Goal: Information Seeking & Learning: Understand process/instructions

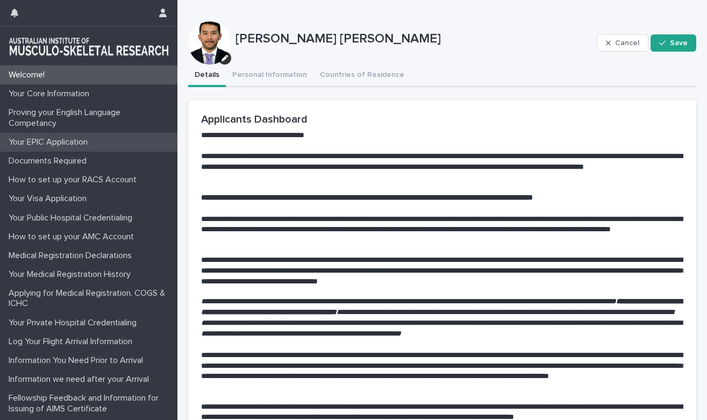
click at [71, 146] on p "Your EPIC Application" at bounding box center [50, 142] width 92 height 10
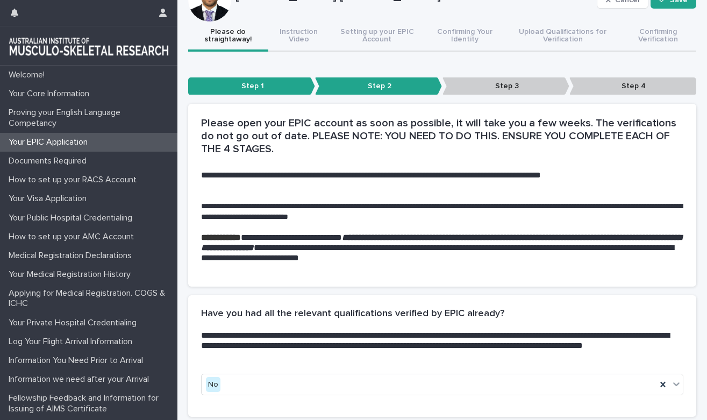
scroll to position [151, 0]
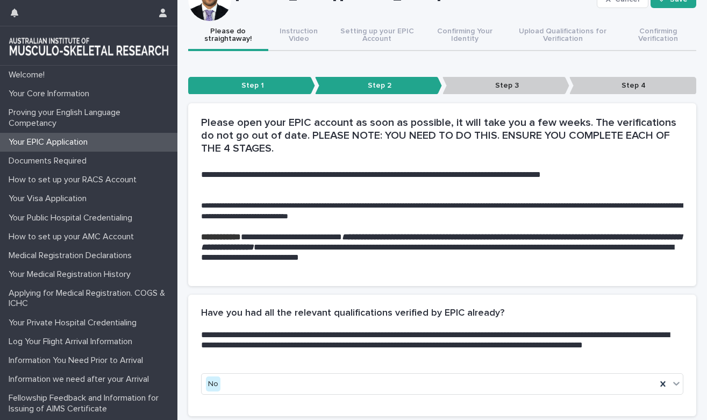
drag, startPoint x: 288, startPoint y: 183, endPoint x: 322, endPoint y: 183, distance: 34.9
click at [321, 183] on h2 "**********" at bounding box center [442, 179] width 482 height 20
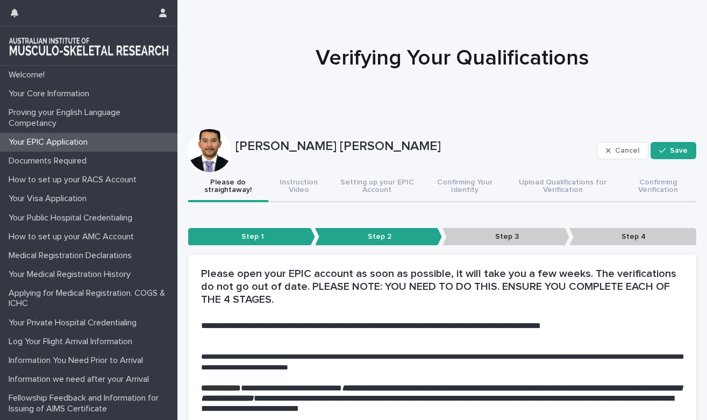
scroll to position [0, 0]
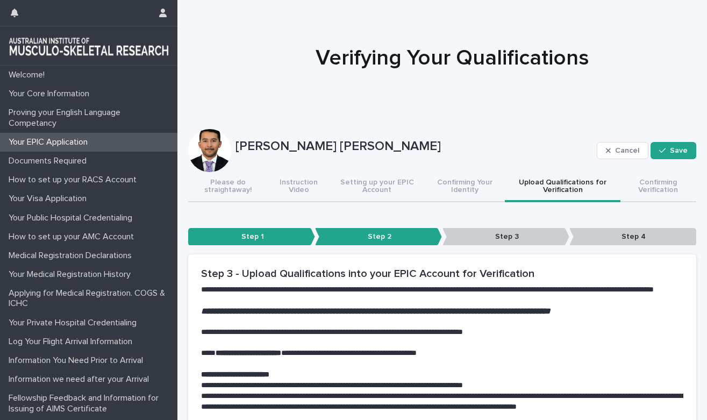
click at [566, 186] on button "Upload Qualifications for Verification" at bounding box center [563, 187] width 116 height 30
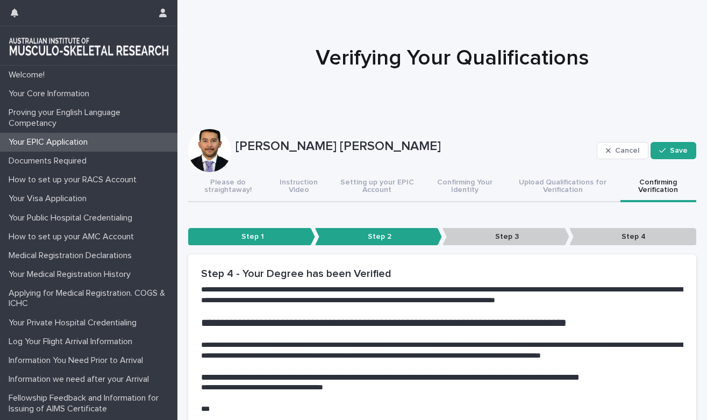
click at [635, 193] on button "Confirming Verification" at bounding box center [658, 187] width 76 height 30
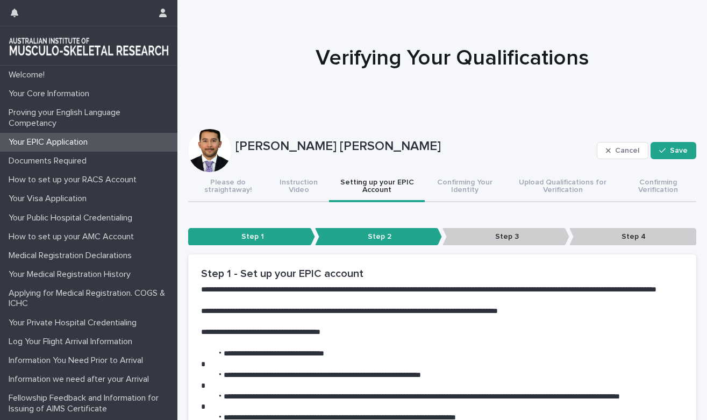
click at [408, 188] on button "Setting up your EPIC Account" at bounding box center [377, 187] width 96 height 30
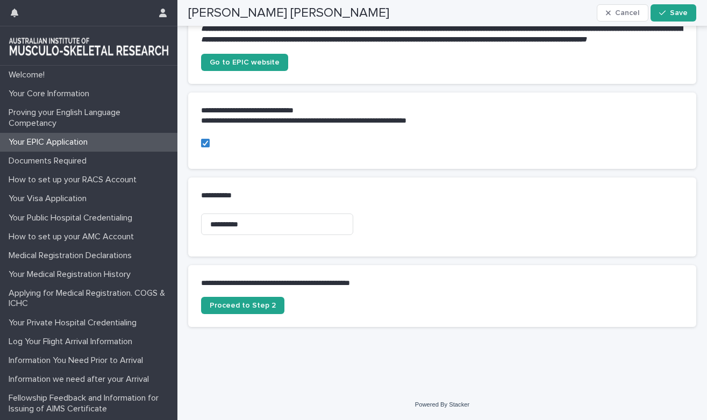
scroll to position [473, 0]
click at [77, 198] on p "Your Visa Application" at bounding box center [49, 198] width 91 height 10
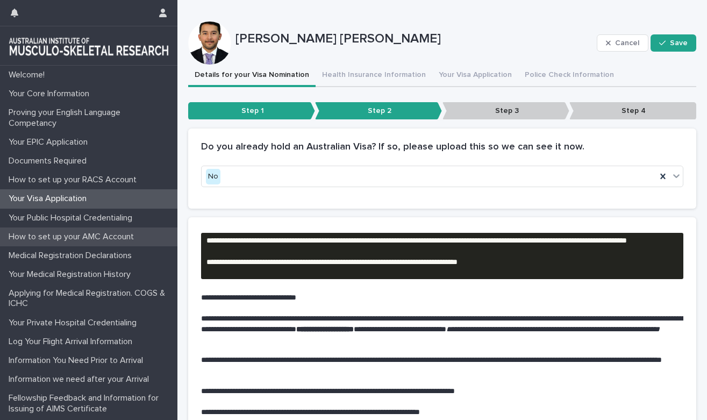
click at [112, 232] on p "How to set up your AMC Account" at bounding box center [73, 237] width 138 height 10
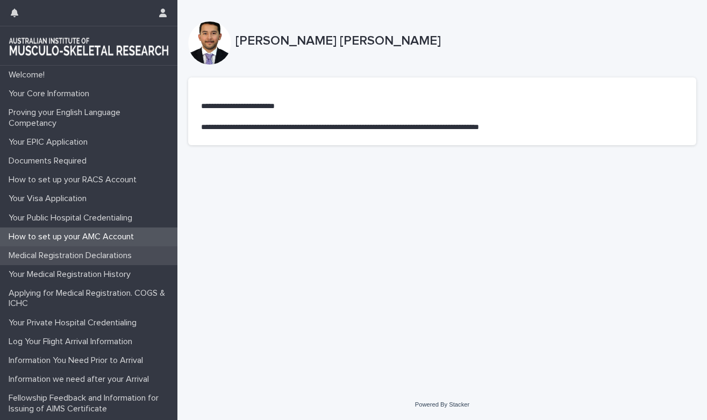
click at [97, 253] on p "Medical Registration Declarations" at bounding box center [72, 255] width 136 height 10
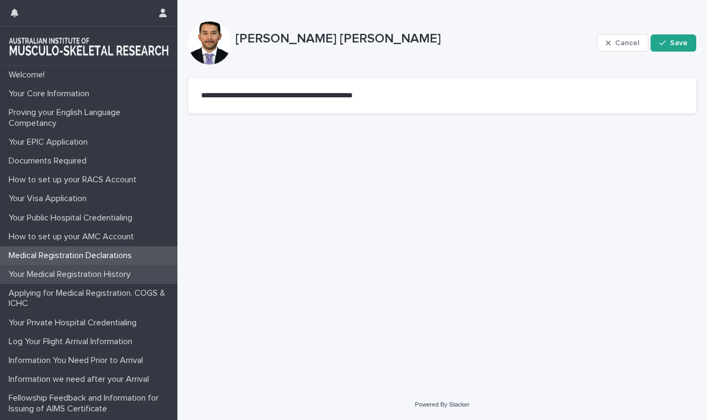
click at [96, 279] on div "Your Medical Registration History" at bounding box center [88, 274] width 177 height 19
